Goal: Task Accomplishment & Management: Use online tool/utility

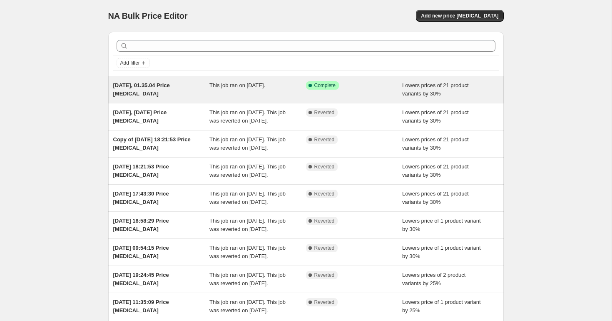
click at [302, 95] on div "This job ran on [DATE]." at bounding box center [257, 89] width 97 height 17
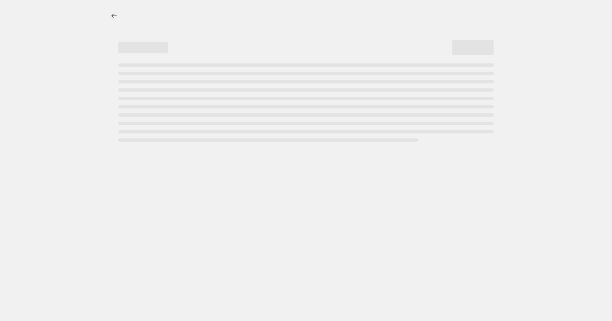
select select "percentage"
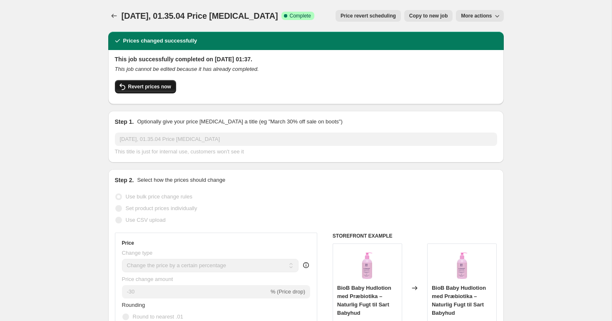
click at [159, 85] on span "Revert prices now" at bounding box center [149, 86] width 43 height 7
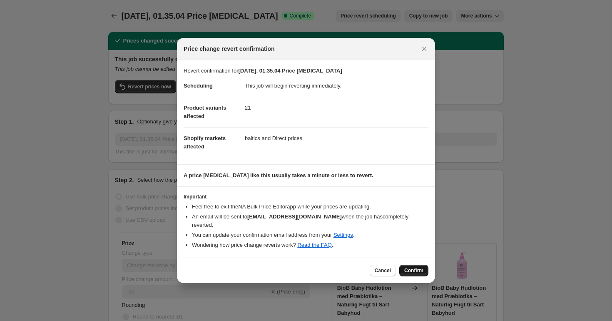
click at [415, 267] on span "Confirm" at bounding box center [413, 270] width 19 height 7
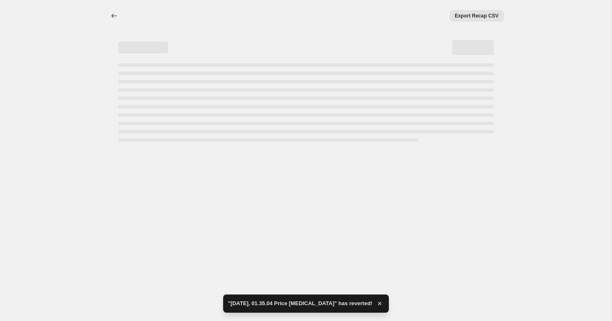
select select "percentage"
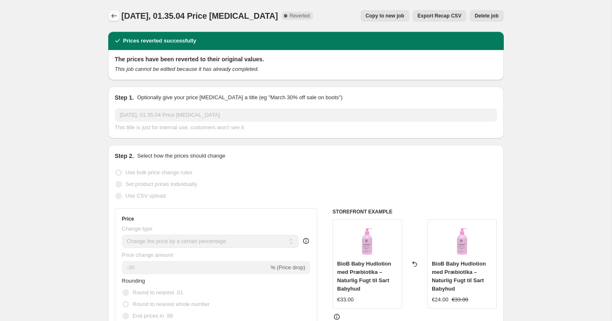
click at [112, 14] on icon "Price change jobs" at bounding box center [114, 16] width 8 height 8
